Goal: Check status: Check status

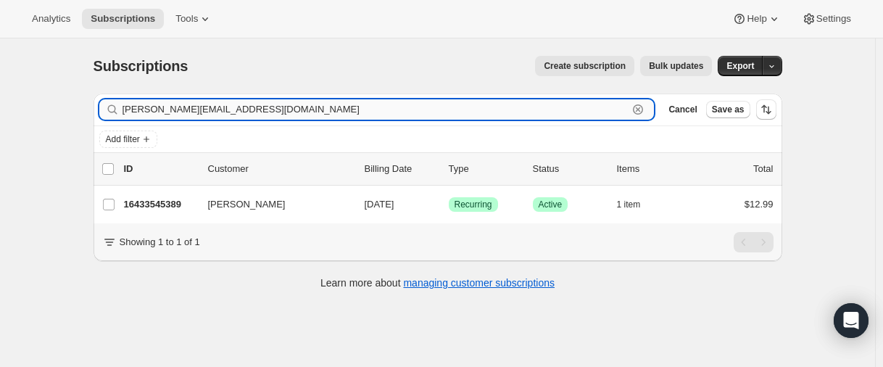
click at [209, 115] on input "[PERSON_NAME][EMAIL_ADDRESS][DOMAIN_NAME]" at bounding box center [376, 109] width 506 height 20
paste input "[PERSON_NAME][EMAIL_ADDRESS][PERSON_NAME]"
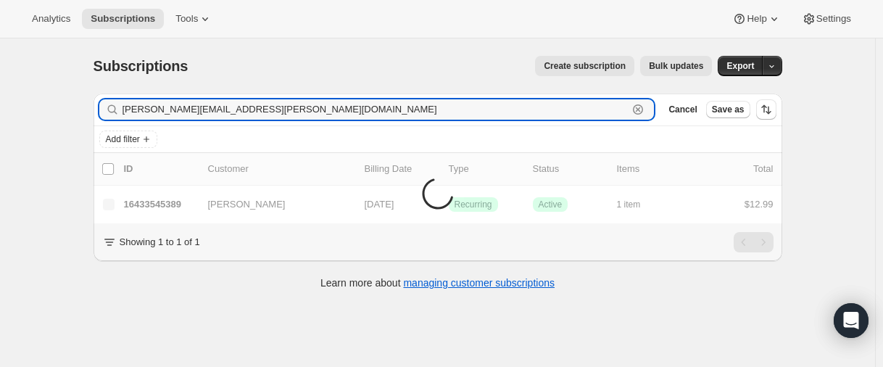
type input "[PERSON_NAME][EMAIL_ADDRESS][PERSON_NAME][DOMAIN_NAME]"
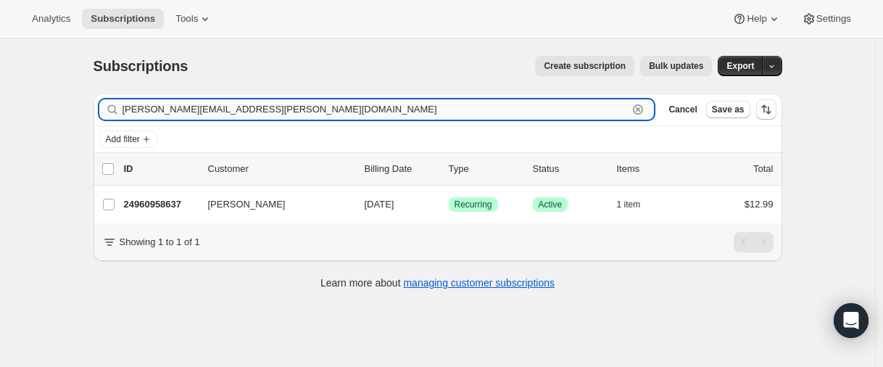
click at [257, 105] on input "[PERSON_NAME][EMAIL_ADDRESS][PERSON_NAME][DOMAIN_NAME]" at bounding box center [376, 109] width 506 height 20
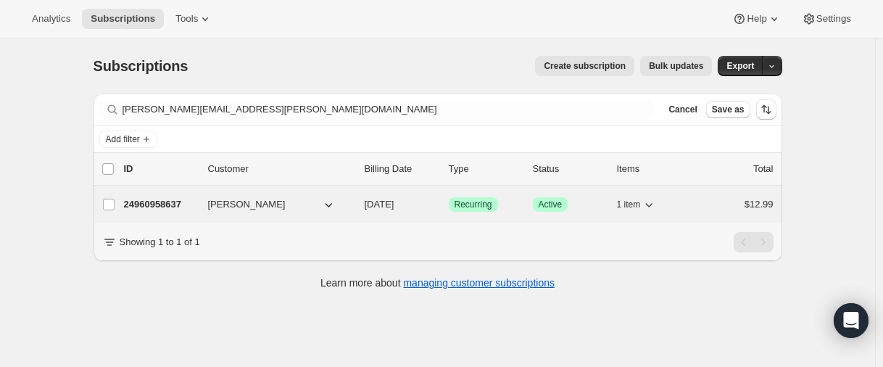
click at [162, 203] on p "24960958637" at bounding box center [160, 204] width 72 height 14
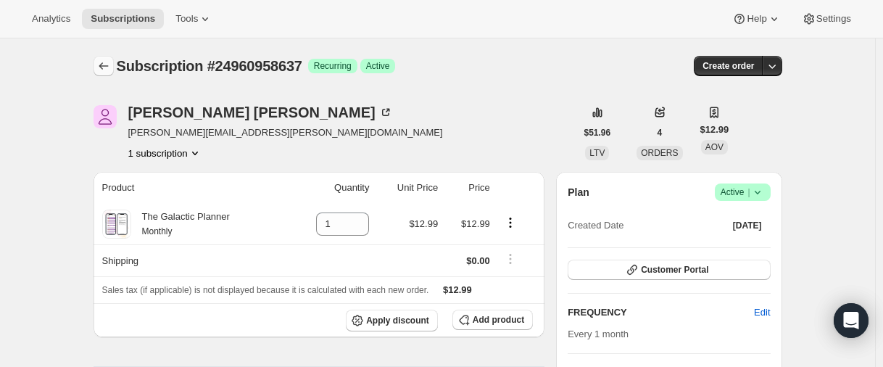
click at [102, 67] on icon "Subscriptions" at bounding box center [103, 66] width 14 height 14
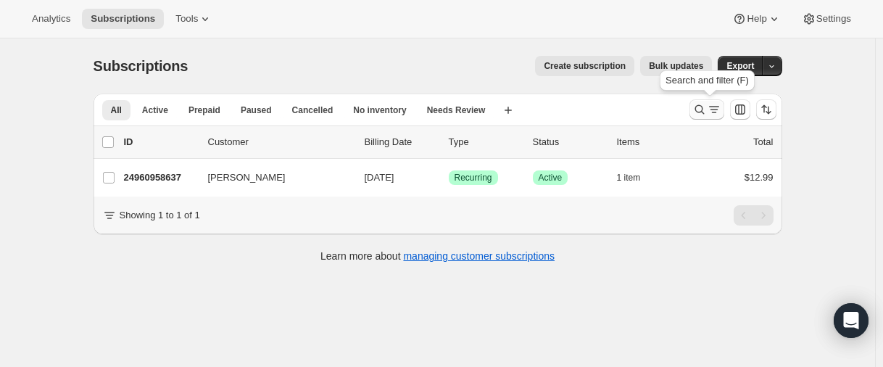
click at [702, 107] on icon "Search and filter results" at bounding box center [699, 109] width 14 height 14
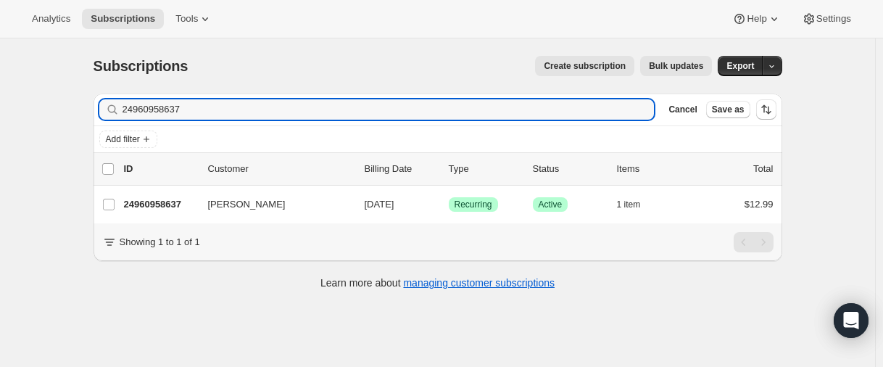
type input "24960958637"
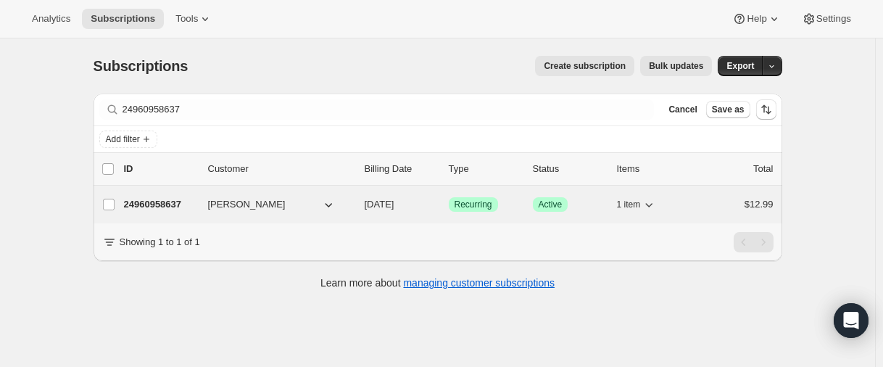
click at [159, 204] on p "24960958637" at bounding box center [160, 204] width 72 height 14
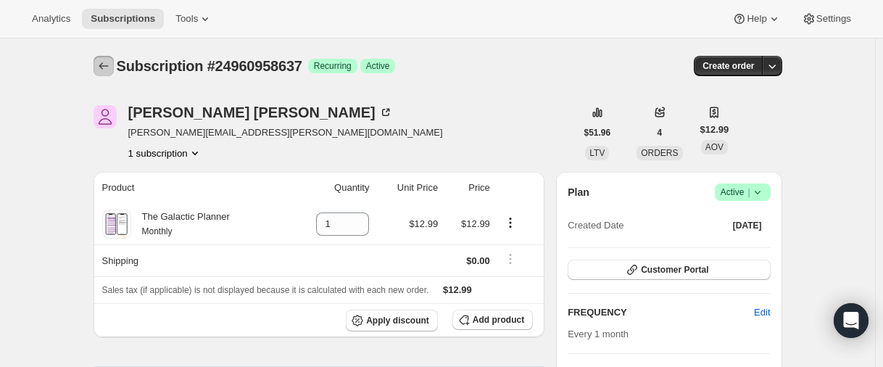
click at [107, 59] on button "Subscriptions" at bounding box center [104, 66] width 20 height 20
